Goal: Register for event/course

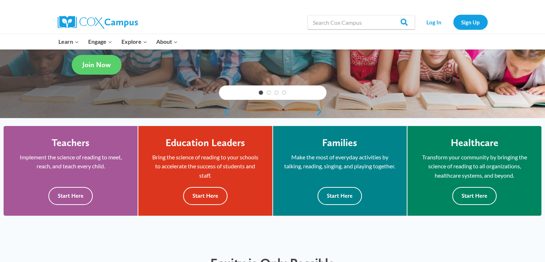
scroll to position [128, 0]
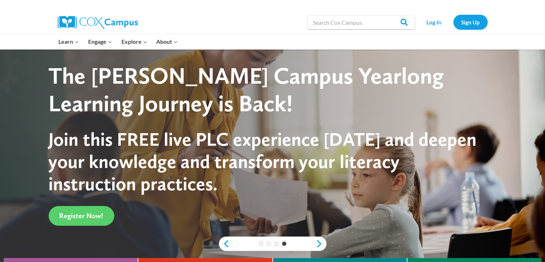
scroll to position [1, 0]
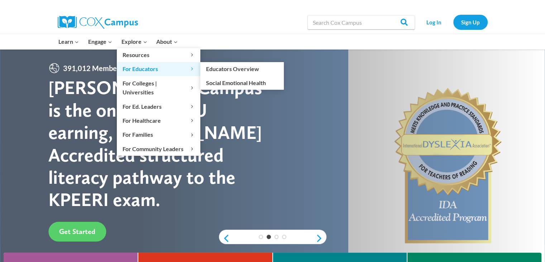
click at [139, 70] on span "For Educators Expand" at bounding box center [159, 68] width 72 height 9
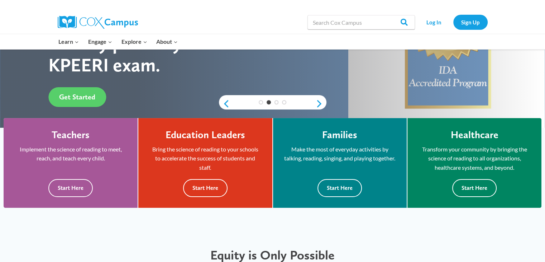
scroll to position [175, 0]
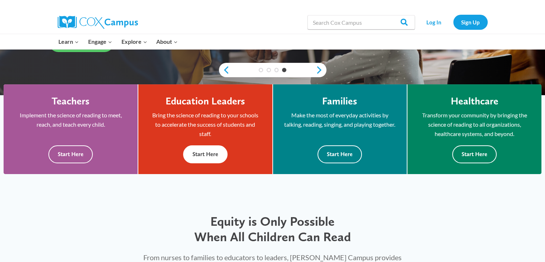
click at [216, 153] on button "Start Here" at bounding box center [205, 154] width 44 height 18
click at [77, 154] on button "Start Here" at bounding box center [70, 154] width 44 height 18
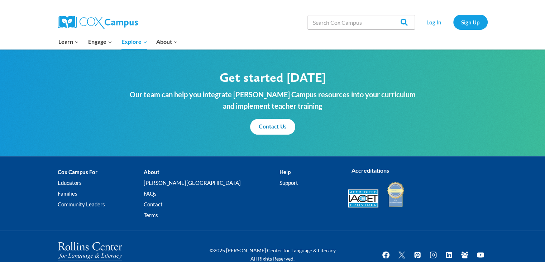
scroll to position [877, 0]
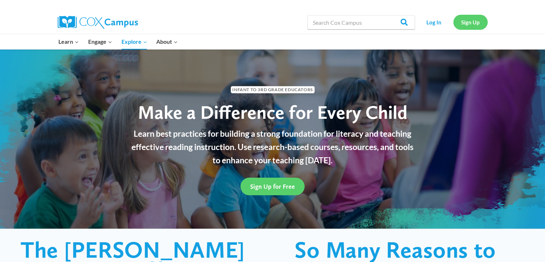
click at [469, 20] on link "Sign Up" at bounding box center [471, 22] width 34 height 15
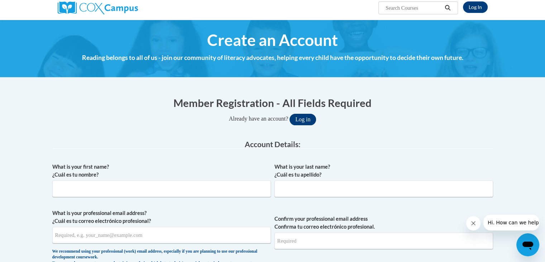
scroll to position [59, 0]
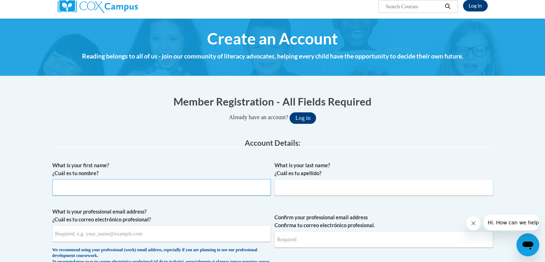
click at [156, 190] on input "What is your first name? ¿Cuál es tu nombre?" at bounding box center [161, 187] width 219 height 16
type input "Shalah"
click at [343, 181] on input "What is your last name? ¿Cuál es tu apellido?" at bounding box center [384, 187] width 219 height 16
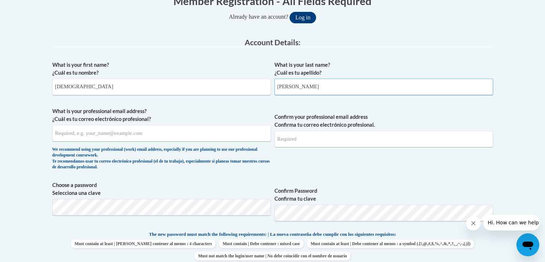
scroll to position [166, 0]
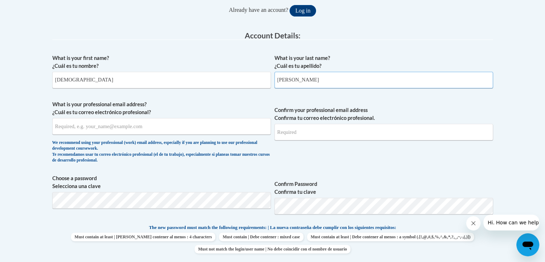
type input "Pate"
click at [257, 127] on input "What is your professional email address? ¿Cuál es tu correo electrónico profesi…" at bounding box center [161, 126] width 219 height 16
type input "spate@porteath.org"
click at [339, 132] on input "Confirm your professional email address Confirma tu correo electrónico profesio…" at bounding box center [384, 132] width 219 height 16
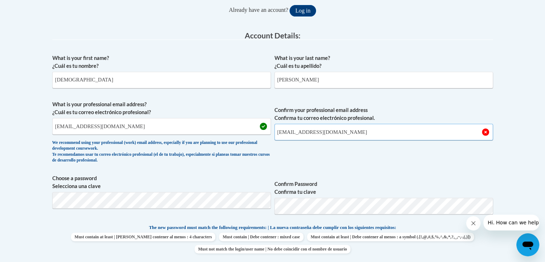
type input "spate@porterleath.org"
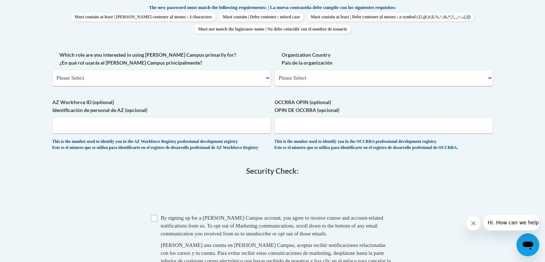
scroll to position [383, 0]
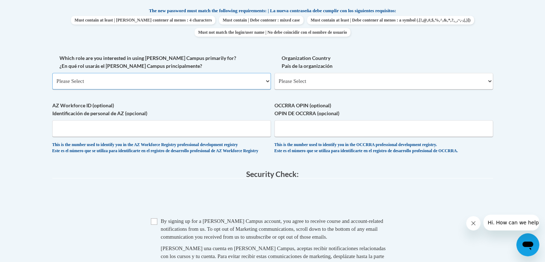
click at [111, 81] on select "Please Select College/University | Colegio/Universidad Community/Nonprofit Part…" at bounding box center [161, 81] width 219 height 16
select select "fbf2d438-af2f-41f8-98f1-81c410e29de3"
click at [52, 73] on select "Please Select College/University | Colegio/Universidad Community/Nonprofit Part…" at bounding box center [161, 81] width 219 height 16
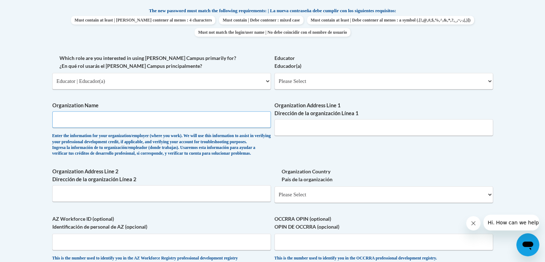
click at [88, 120] on input "Organization Name" at bounding box center [161, 119] width 219 height 16
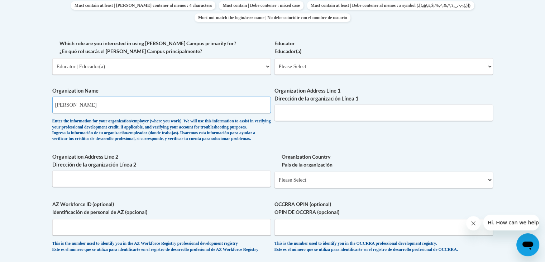
scroll to position [397, 0]
type input "Porter Leath"
click at [366, 71] on select "Please Select Early Learning/Daycare Teacher/Family Home Care Provider | Maestr…" at bounding box center [384, 66] width 219 height 16
select select "8e1a676a-2f1d-4924-8ba1-6ffde03e8dcb"
click at [275, 58] on select "Please Select Early Learning/Daycare Teacher/Family Home Care Provider | Maestr…" at bounding box center [384, 66] width 219 height 16
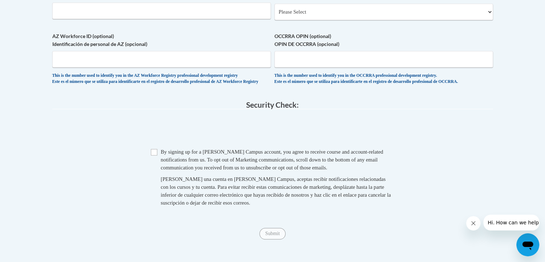
scroll to position [566, 0]
click at [153, 155] on input "Checkbox" at bounding box center [154, 151] width 6 height 6
checkbox input "true"
click at [271, 235] on span "Submit" at bounding box center [273, 232] width 26 height 6
click at [275, 235] on span "Submit" at bounding box center [273, 232] width 26 height 6
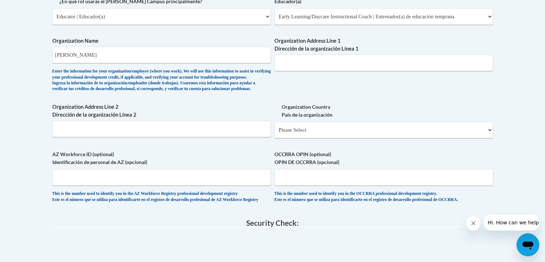
scroll to position [437, 0]
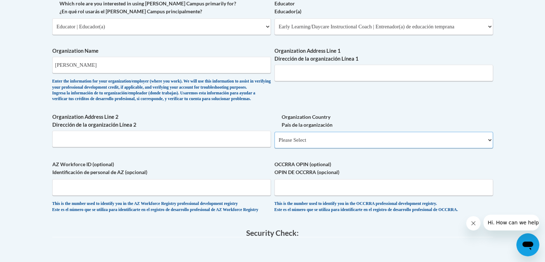
click at [382, 148] on select "Please Select United States | Estados Unidos Outside of the United States | Fue…" at bounding box center [384, 140] width 219 height 16
select select "ad49bcad-a171-4b2e-b99c-48b446064914"
click at [275, 143] on select "Please Select United States | Estados Unidos Outside of the United States | Fue…" at bounding box center [384, 140] width 219 height 16
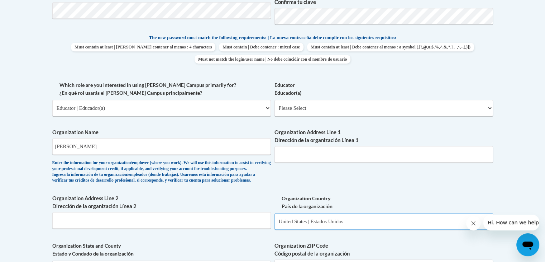
scroll to position [350, 0]
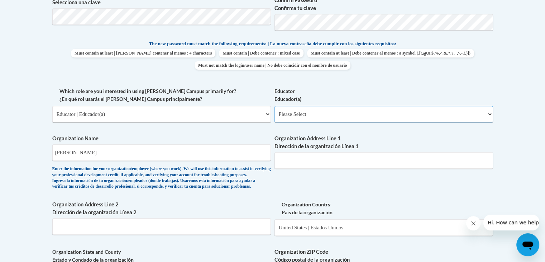
click at [318, 110] on select "Please Select Early Learning/Daycare Teacher/Family Home Care Provider | Maestr…" at bounding box center [384, 114] width 219 height 16
select select "8e1a676a-2f1d-4924-8ba1-6ffde03e8dcb"
click at [275, 106] on select "Please Select Early Learning/Daycare Teacher/Family Home Care Provider | Maestr…" at bounding box center [384, 114] width 219 height 16
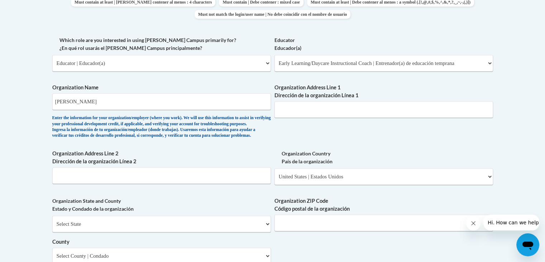
scroll to position [400, 0]
click at [327, 114] on input "Organization Address Line 1 Dirección de la organización Línea 1" at bounding box center [384, 109] width 219 height 16
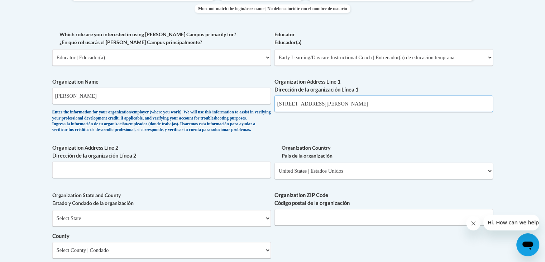
scroll to position [418, 0]
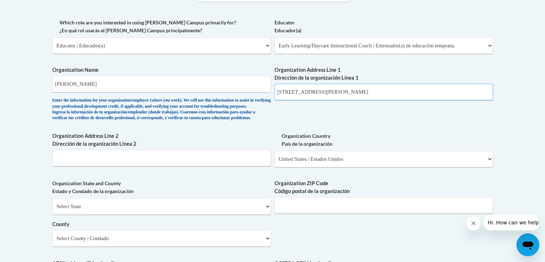
drag, startPoint x: 368, startPoint y: 95, endPoint x: 271, endPoint y: 88, distance: 96.7
click at [271, 88] on div "What is your first name? ¿Cuál es tu nombre? Shalah What is your last name? ¿Cu…" at bounding box center [272, 58] width 441 height 520
click at [296, 96] on input "3400 Prescott rd,Memphis, TN 38118" at bounding box center [384, 92] width 219 height 16
drag, startPoint x: 277, startPoint y: 92, endPoint x: 367, endPoint y: 90, distance: 90.0
click at [367, 90] on input "3400 Prescott rd,Memphis, TN 38118" at bounding box center [384, 92] width 219 height 16
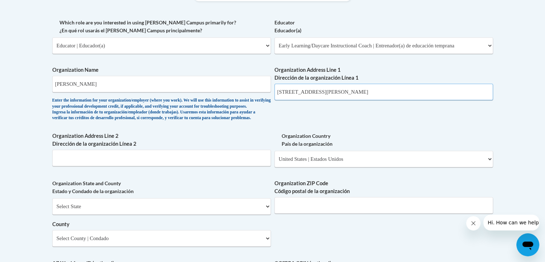
click at [320, 90] on input "3400 Prescott rd,Memphis, TN 38118" at bounding box center [384, 92] width 219 height 16
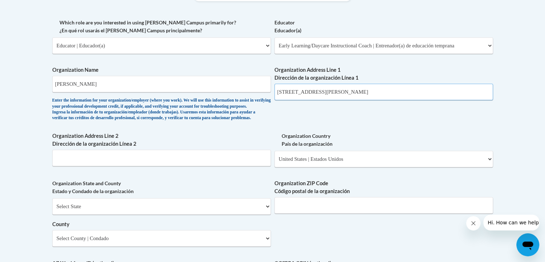
click at [320, 90] on input "3400 Prescott rd,Memphis, TN 38118" at bounding box center [384, 92] width 219 height 16
click at [368, 94] on input "3400 Prescott rd,Memphis, TN 38118" at bounding box center [384, 92] width 219 height 16
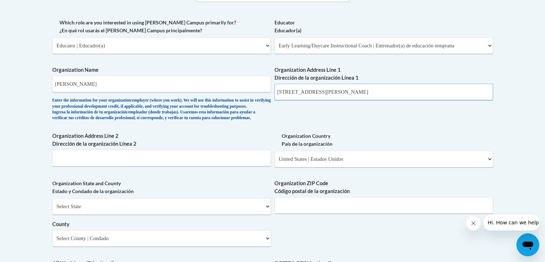
drag, startPoint x: 368, startPoint y: 94, endPoint x: 276, endPoint y: 101, distance: 91.3
click at [276, 101] on div "Organization Address Line 1 Dirección de la organización Línea 1 3400 Prescott …" at bounding box center [384, 85] width 219 height 39
type input "3400 Prescott rd,Memphis, TN 38118"
click at [276, 101] on div "Organization Address Line 1 Dirección de la organización Línea 1 3400 Prescott …" at bounding box center [384, 85] width 219 height 39
click at [80, 166] on input "Organization Address Line 2 Dirección de la organización Línea 2" at bounding box center [161, 158] width 219 height 16
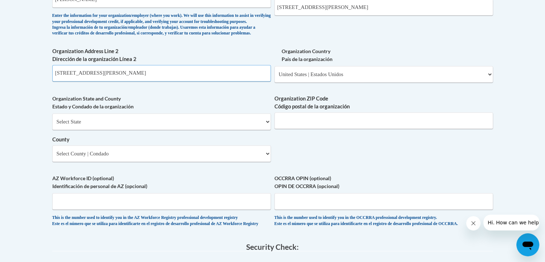
scroll to position [503, 0]
type input "3400 Prescott rd, Memphis, Tn 38118"
click at [290, 128] on input "Organization ZIP Code Código postal de la organización" at bounding box center [384, 120] width 219 height 16
click at [257, 129] on select "Select State Alabama Alaska Arizona Arkansas California Colorado Connecticut De…" at bounding box center [161, 121] width 219 height 16
select select "Tennessee"
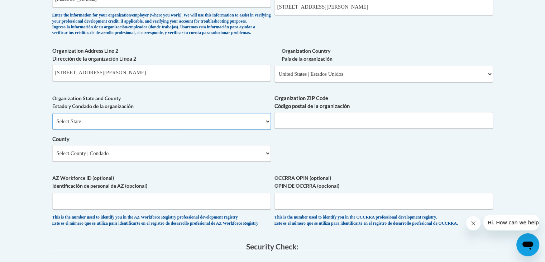
click at [52, 125] on select "Select State Alabama Alaska Arizona Arkansas California Colorado Connecticut De…" at bounding box center [161, 121] width 219 height 16
click at [138, 161] on select "County" at bounding box center [161, 153] width 219 height 16
select select "Shelby"
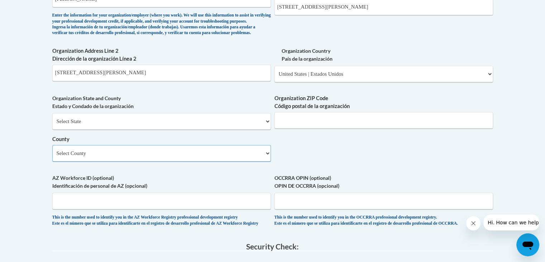
click at [52, 157] on select "Select County Anderson Bedford Benton Bledsoe Blount Bradley Campbell Cannon Ca…" at bounding box center [161, 153] width 219 height 16
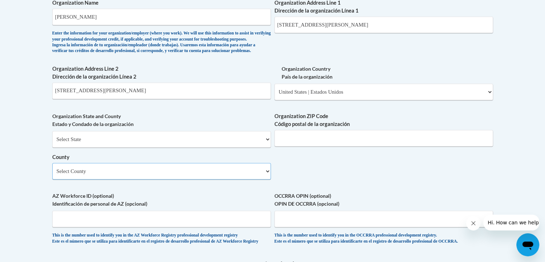
scroll to position [482, 0]
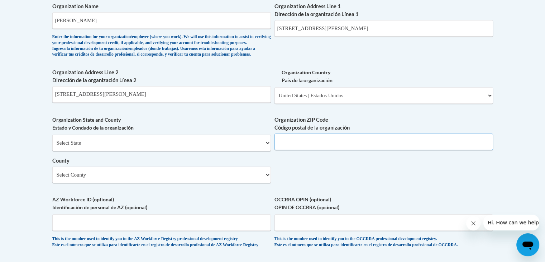
click at [339, 150] on input "Organization ZIP Code Código postal de la organización" at bounding box center [384, 141] width 219 height 16
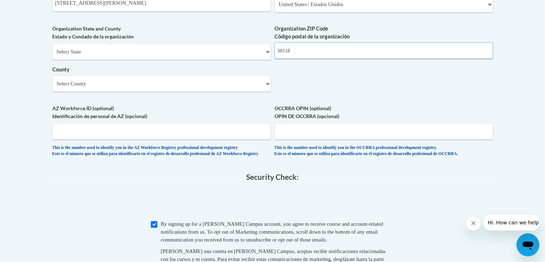
scroll to position [615, 0]
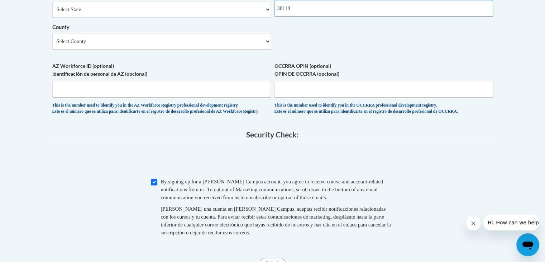
type input "38118"
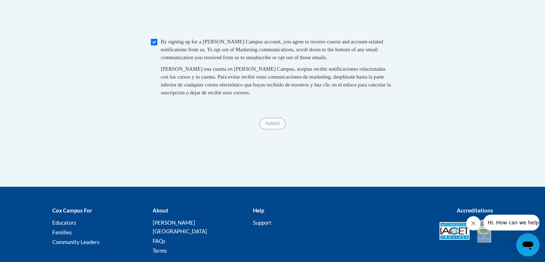
scroll to position [755, 0]
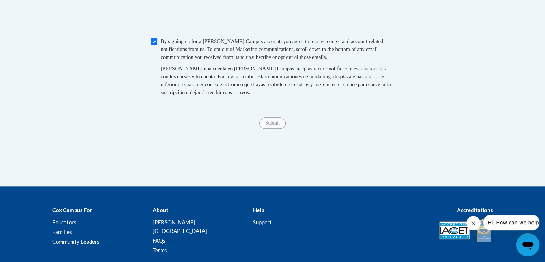
click at [274, 125] on span "Submit" at bounding box center [273, 122] width 26 height 6
click at [277, 125] on span "Submit" at bounding box center [273, 122] width 26 height 6
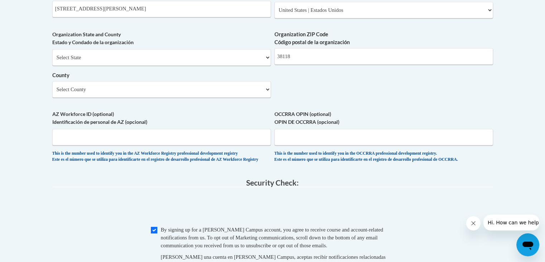
scroll to position [567, 0]
click at [206, 158] on span "AZ Workforce ID (optional) Identificación de personal de AZ (opcional) This is …" at bounding box center [161, 136] width 219 height 52
click at [200, 145] on input "AZ Workforce ID (optional) Identificación de personal de AZ (opcional)" at bounding box center [161, 136] width 219 height 16
type input "N/A"
click at [304, 145] on input "OCCRRA OPIN (optional) OPIN DE OCCRRA (opcional)" at bounding box center [384, 136] width 219 height 16
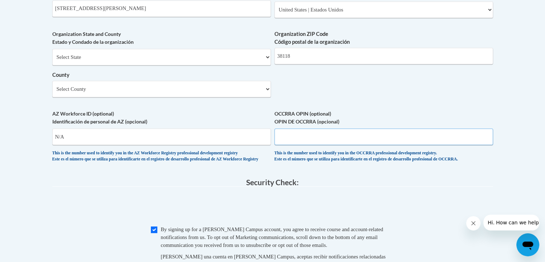
type input "M"
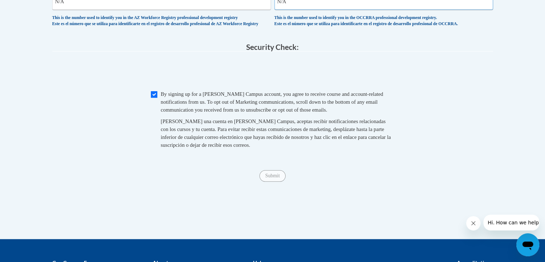
type input "N/A"
click at [267, 178] on span "Submit" at bounding box center [273, 175] width 26 height 6
drag, startPoint x: 267, startPoint y: 193, endPoint x: 441, endPoint y: 212, distance: 175.8
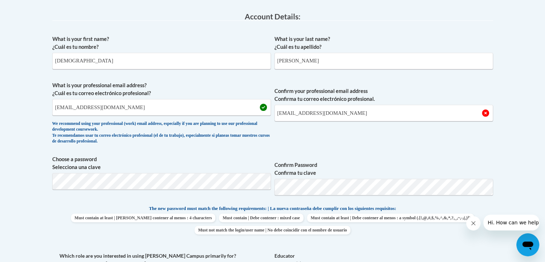
scroll to position [184, 0]
click at [90, 108] on input "spate@porteath.org" at bounding box center [161, 108] width 219 height 16
click at [91, 108] on input "spate@porteath.org" at bounding box center [161, 108] width 219 height 16
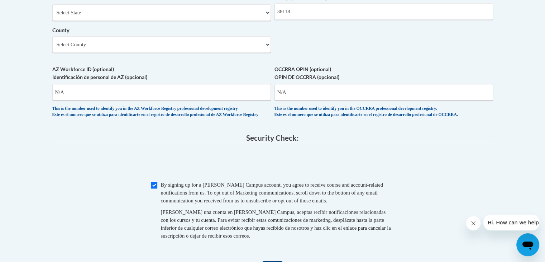
scroll to position [612, 0]
type input "spate@porterleath.org"
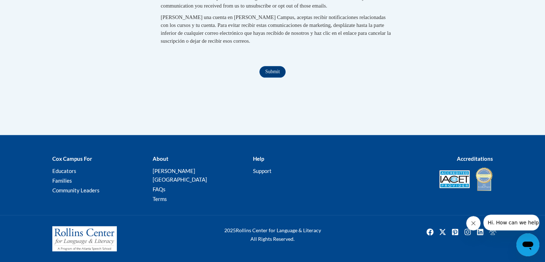
scroll to position [815, 0]
click at [267, 76] on input "Submit" at bounding box center [273, 71] width 26 height 11
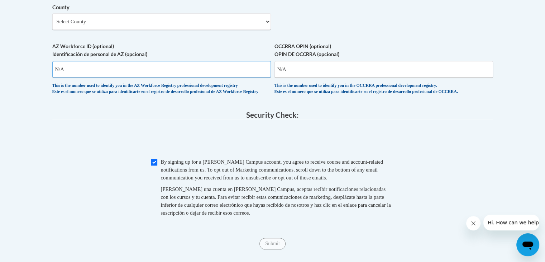
scroll to position [623, 0]
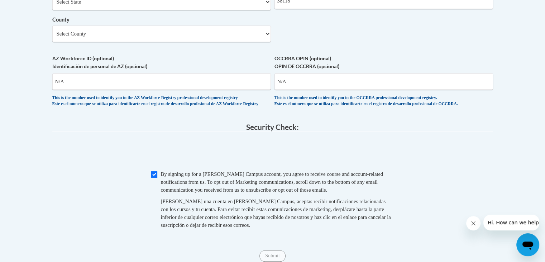
click at [134, 151] on fieldset "Security Check: Enter the security code + = TextBox Checkbox" at bounding box center [272, 184] width 441 height 122
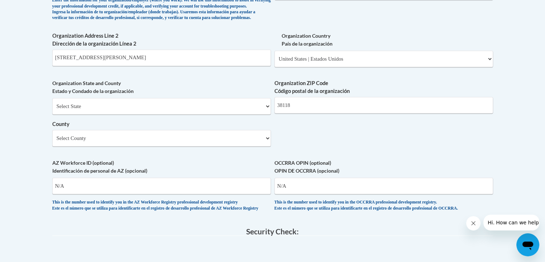
scroll to position [519, 0]
click at [81, 193] on input "N/A" at bounding box center [161, 185] width 219 height 16
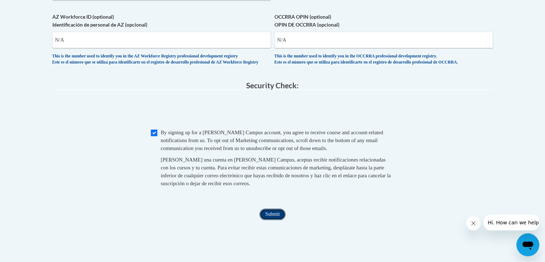
click at [273, 220] on input "Submit" at bounding box center [273, 213] width 26 height 11
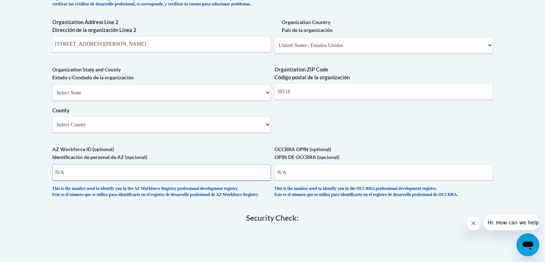
scroll to position [532, 0]
type input "N"
click at [294, 180] on input "N/A" at bounding box center [384, 172] width 219 height 16
type input "N"
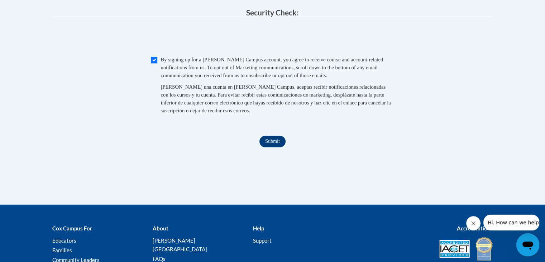
scroll to position [737, 0]
click at [271, 147] on input "Submit" at bounding box center [273, 140] width 26 height 11
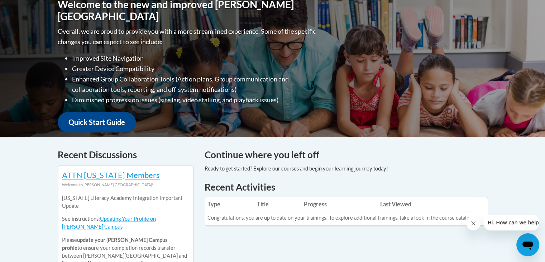
scroll to position [183, 0]
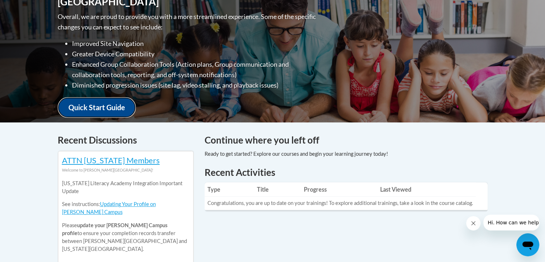
click at [116, 103] on link "Quick Start Guide" at bounding box center [97, 107] width 78 height 20
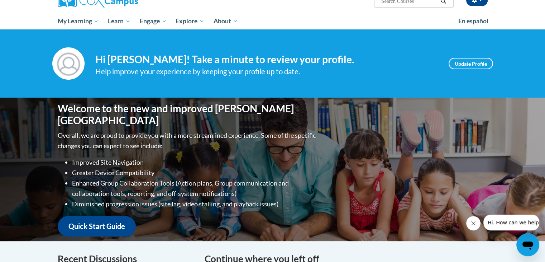
scroll to position [60, 0]
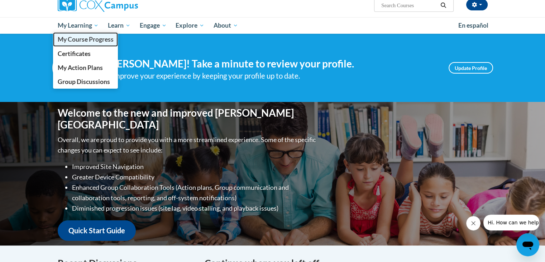
click at [78, 39] on span "My Course Progress" at bounding box center [85, 40] width 56 height 8
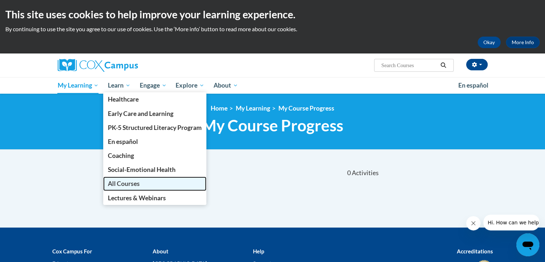
click at [126, 183] on span "All Courses" at bounding box center [124, 184] width 32 height 8
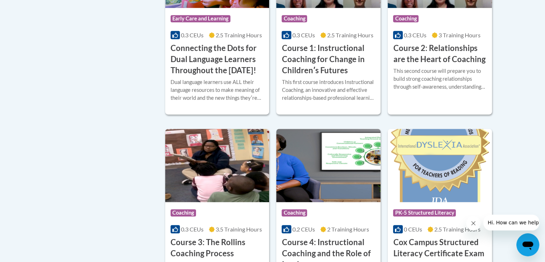
scroll to position [519, 0]
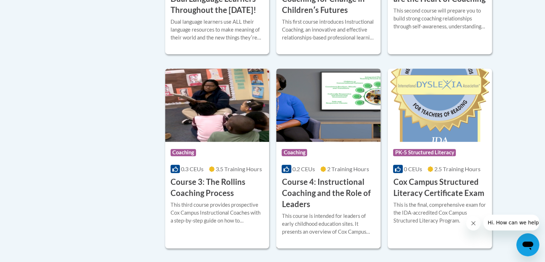
click at [316, 197] on h3 "Course 4: Instructional Coaching and the Role of Leaders" at bounding box center [329, 192] width 94 height 33
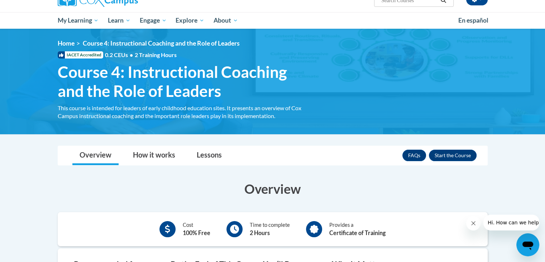
scroll to position [22, 0]
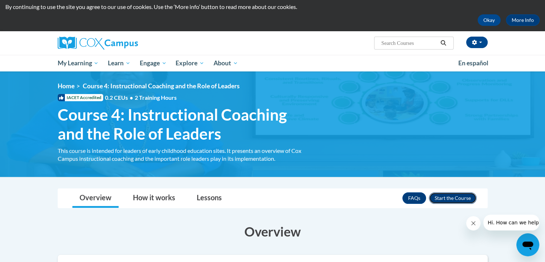
click at [446, 197] on button "Enroll" at bounding box center [453, 197] width 48 height 11
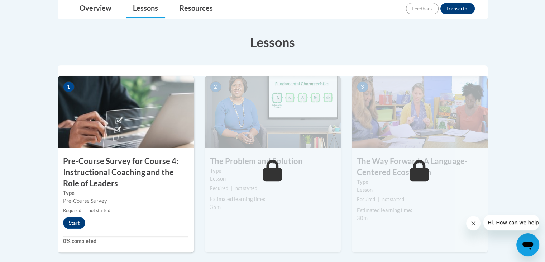
scroll to position [182, 0]
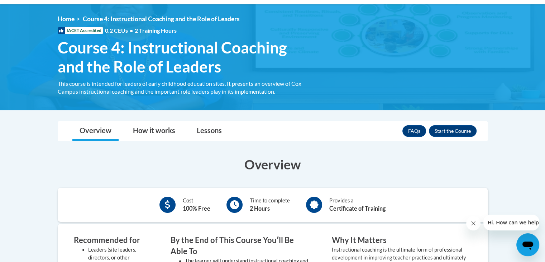
scroll to position [90, 0]
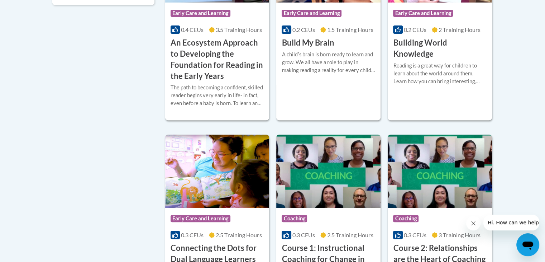
scroll to position [325, 0]
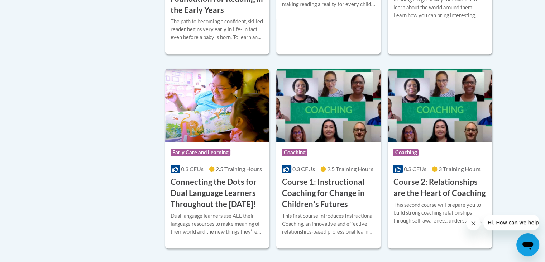
click at [313, 119] on img at bounding box center [328, 104] width 104 height 73
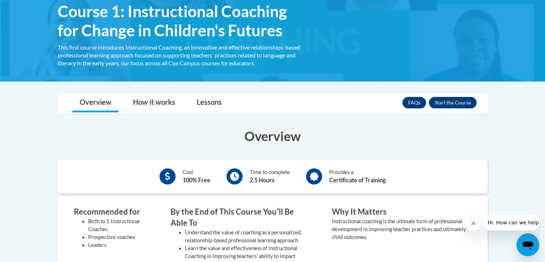
scroll to position [125, 0]
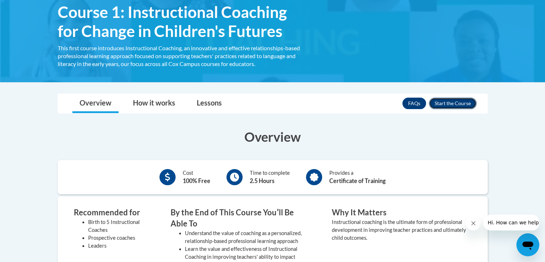
click at [454, 99] on button "Enroll" at bounding box center [453, 103] width 48 height 11
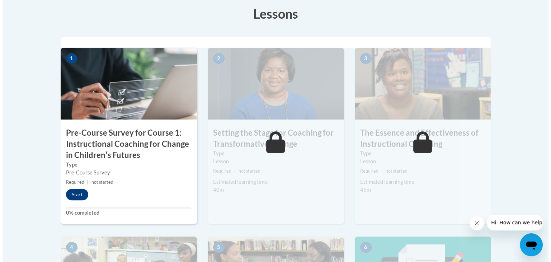
scroll to position [222, 0]
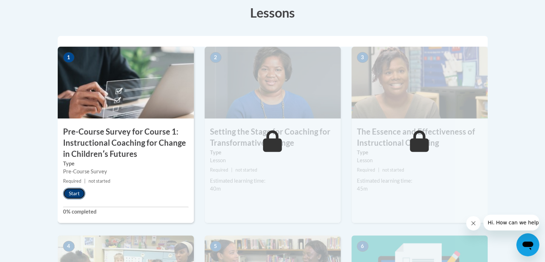
click at [78, 193] on button "Start" at bounding box center [74, 193] width 22 height 11
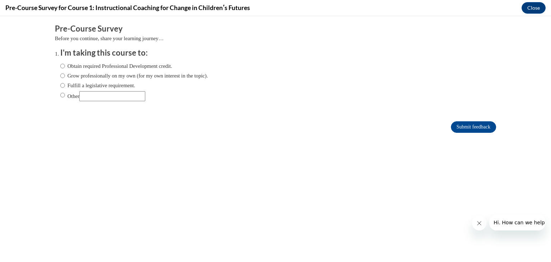
scroll to position [0, 0]
click at [60, 65] on input "Obtain required Professional Development credit." at bounding box center [62, 66] width 5 height 8
radio input "true"
click at [451, 128] on input "Submit feedback" at bounding box center [473, 126] width 45 height 11
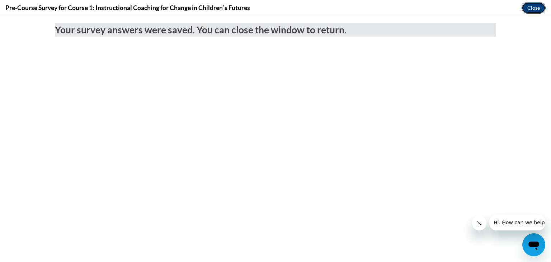
click at [535, 6] on button "Close" at bounding box center [533, 7] width 24 height 11
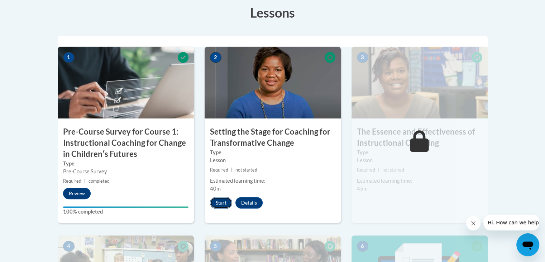
click at [222, 204] on button "Start" at bounding box center [221, 202] width 22 height 11
